Goal: Task Accomplishment & Management: Use online tool/utility

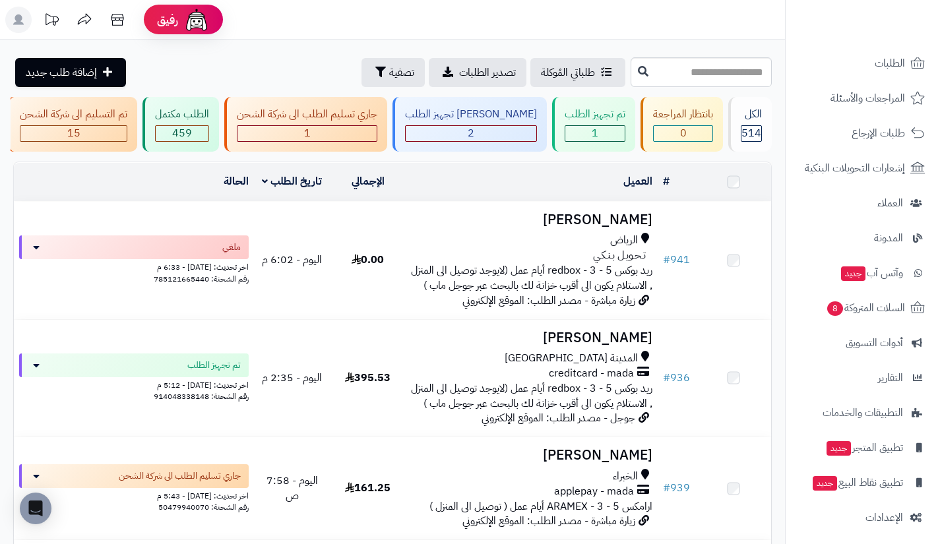
scroll to position [94, 0]
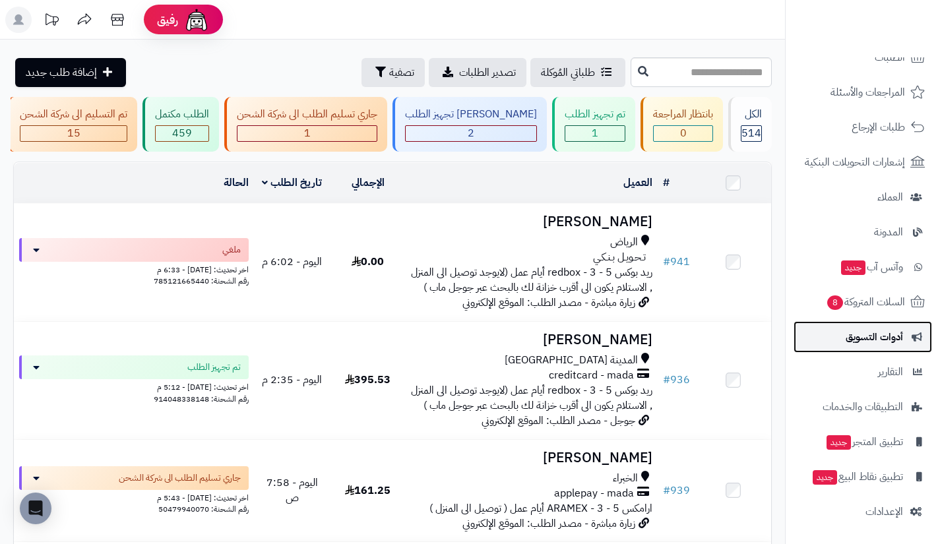
click at [888, 331] on span "أدوات التسويق" at bounding box center [874, 337] width 57 height 18
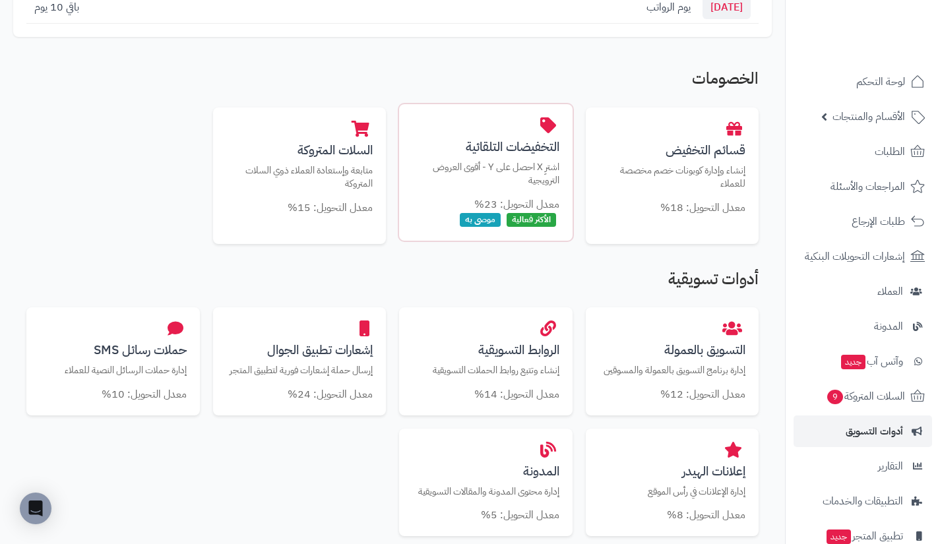
scroll to position [236, 0]
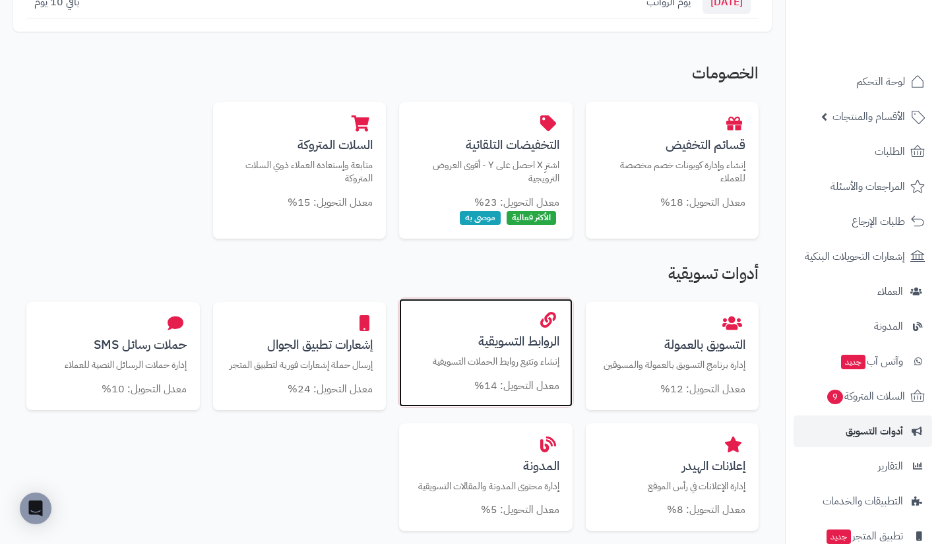
click at [551, 337] on h3 "الروابط التسويقية" at bounding box center [485, 342] width 147 height 14
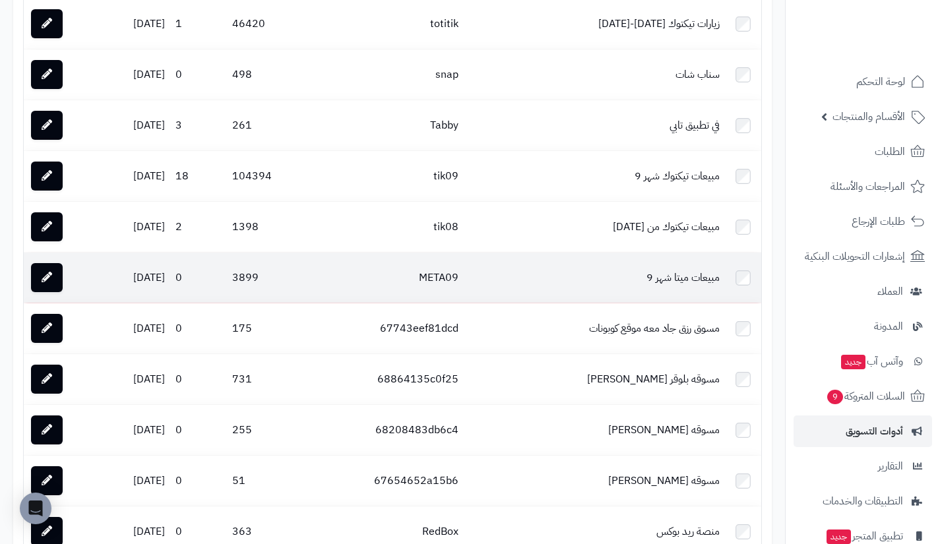
scroll to position [1908, 0]
click at [51, 280] on link at bounding box center [47, 277] width 32 height 29
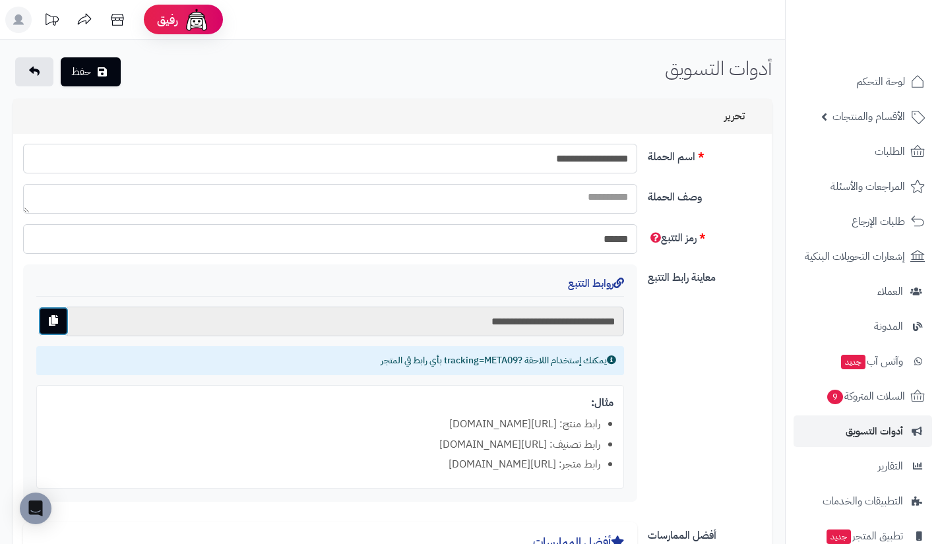
click at [55, 321] on icon "button" at bounding box center [53, 320] width 9 height 11
